Goal: Information Seeking & Learning: Compare options

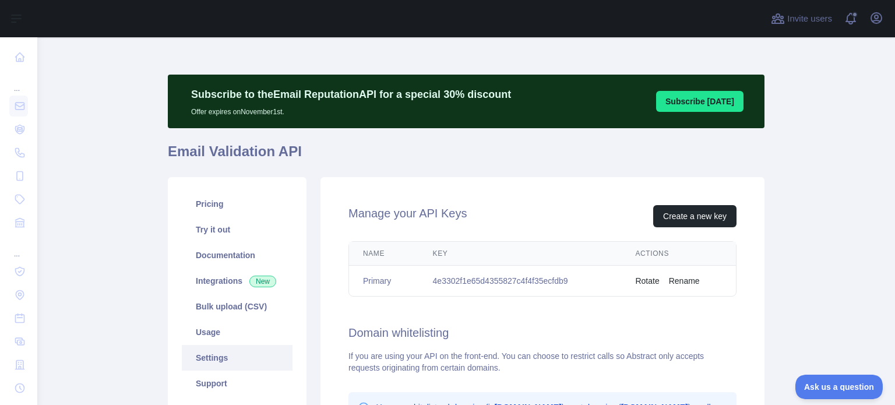
scroll to position [58, 0]
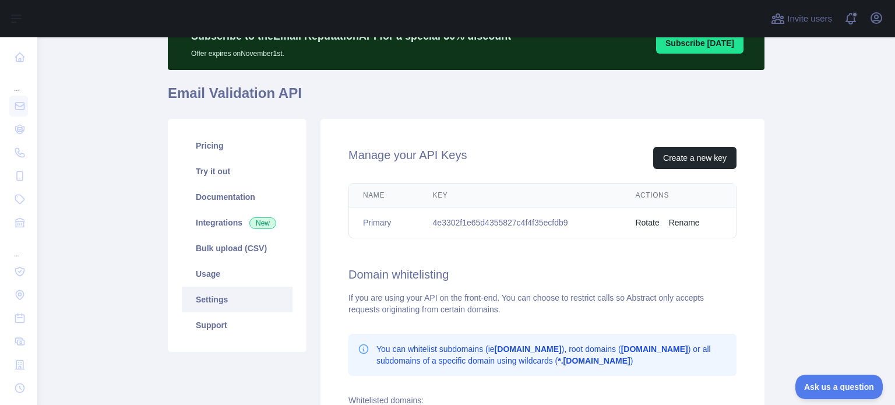
click at [213, 299] on link "Settings" at bounding box center [237, 300] width 111 height 26
click at [213, 300] on link "Settings" at bounding box center [237, 300] width 111 height 26
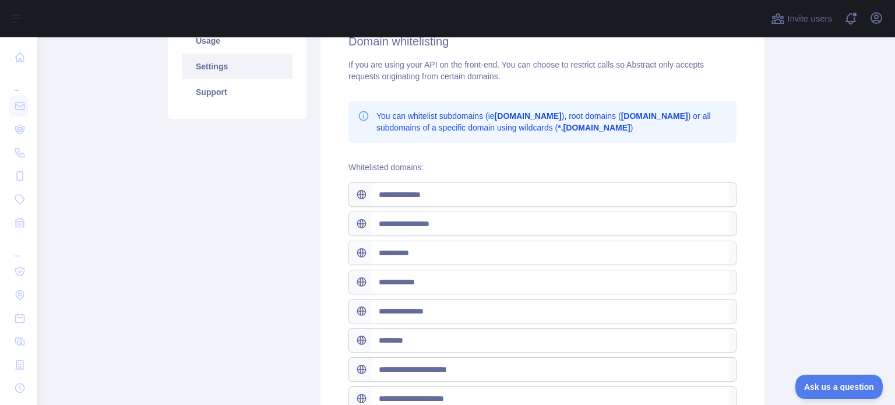
scroll to position [0, 0]
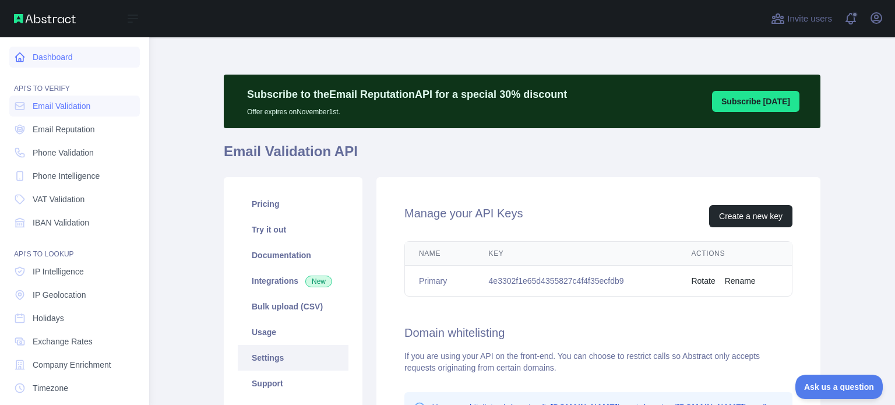
click at [23, 59] on icon at bounding box center [20, 57] width 9 height 9
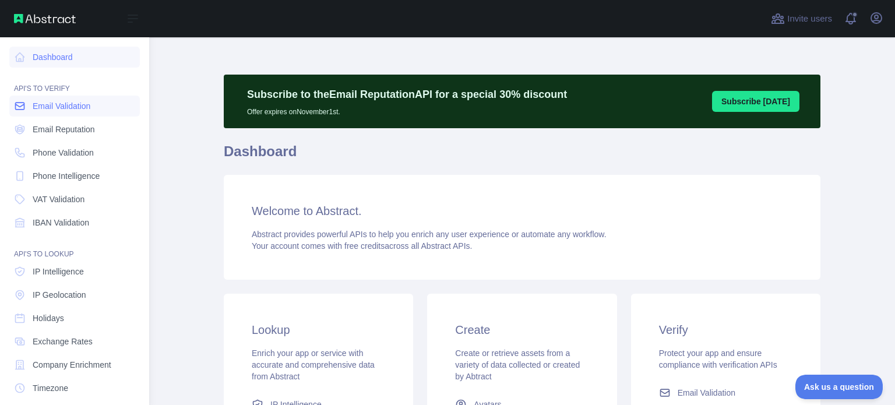
click at [68, 111] on span "Email Validation" at bounding box center [62, 106] width 58 height 12
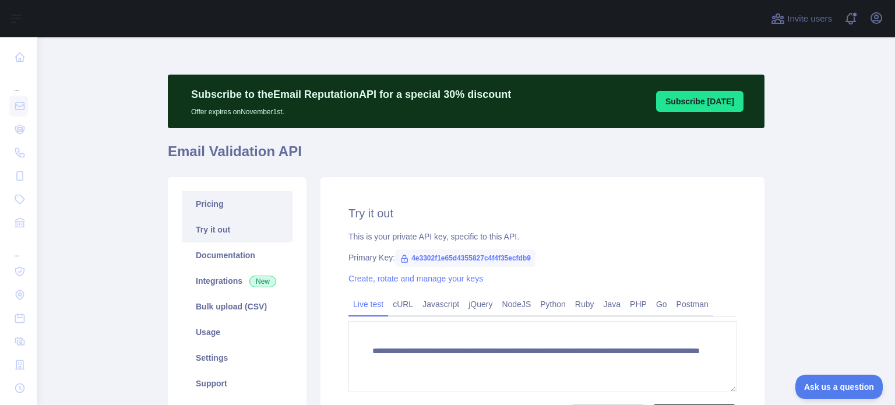
click at [200, 200] on link "Pricing" at bounding box center [237, 204] width 111 height 26
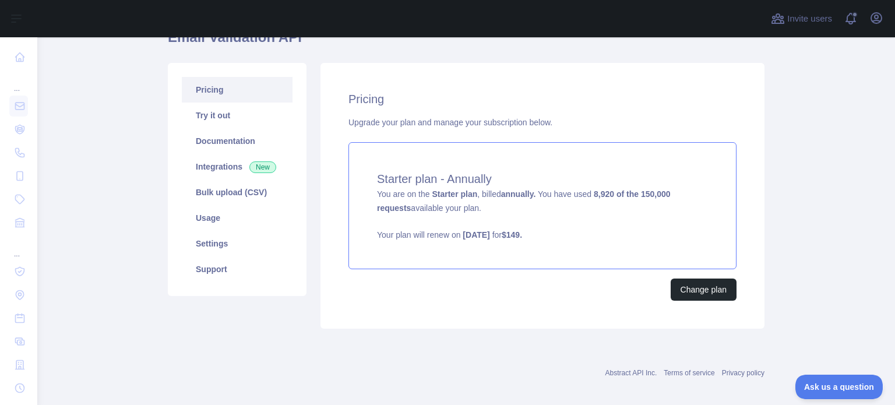
scroll to position [116, 0]
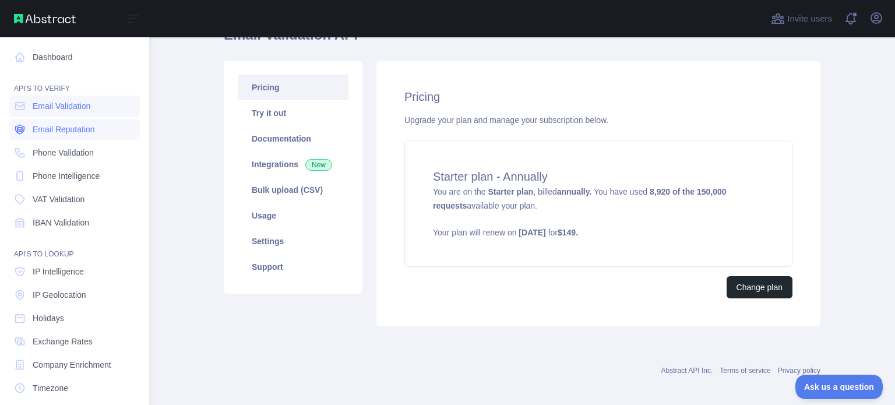
click at [55, 129] on span "Email Reputation" at bounding box center [64, 129] width 62 height 12
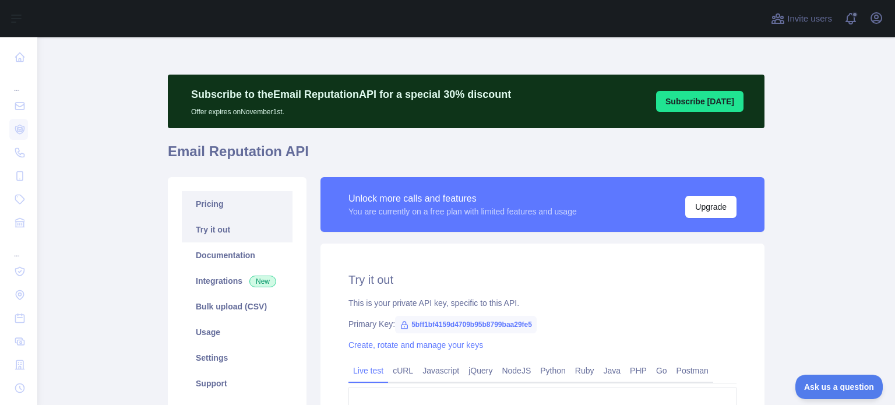
click at [205, 203] on link "Pricing" at bounding box center [237, 204] width 111 height 26
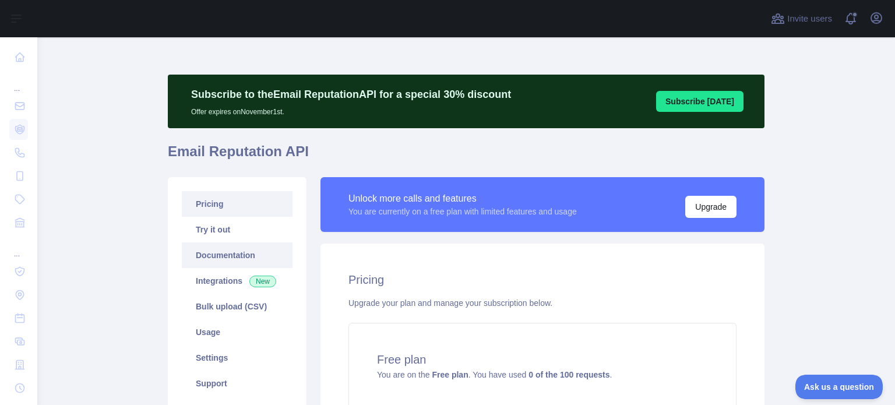
click at [236, 259] on link "Documentation" at bounding box center [237, 255] width 111 height 26
click at [87, 257] on main "Subscribe to the Email Reputation API for a special 30 % discount Offer expires…" at bounding box center [465, 220] width 857 height 367
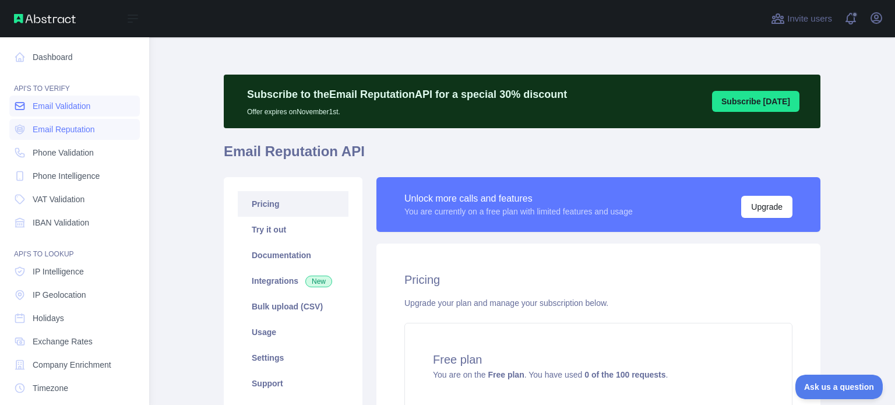
click at [49, 108] on span "Email Validation" at bounding box center [62, 106] width 58 height 12
